Goal: Task Accomplishment & Management: Use online tool/utility

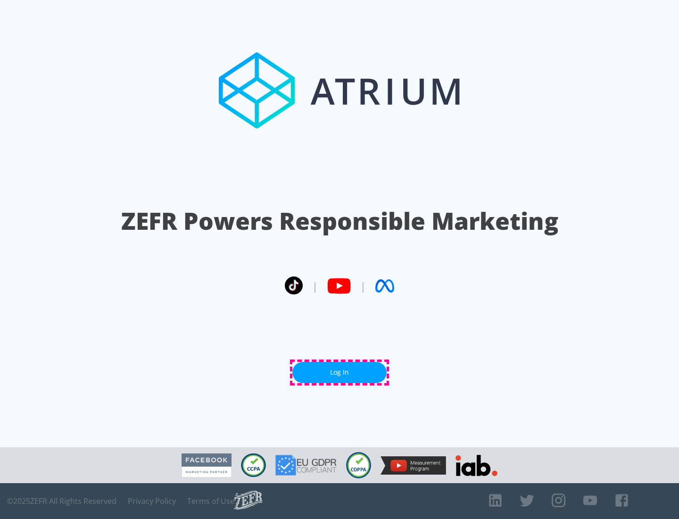
click at [340, 372] on link "Log In" at bounding box center [339, 372] width 94 height 21
